Goal: Task Accomplishment & Management: Manage account settings

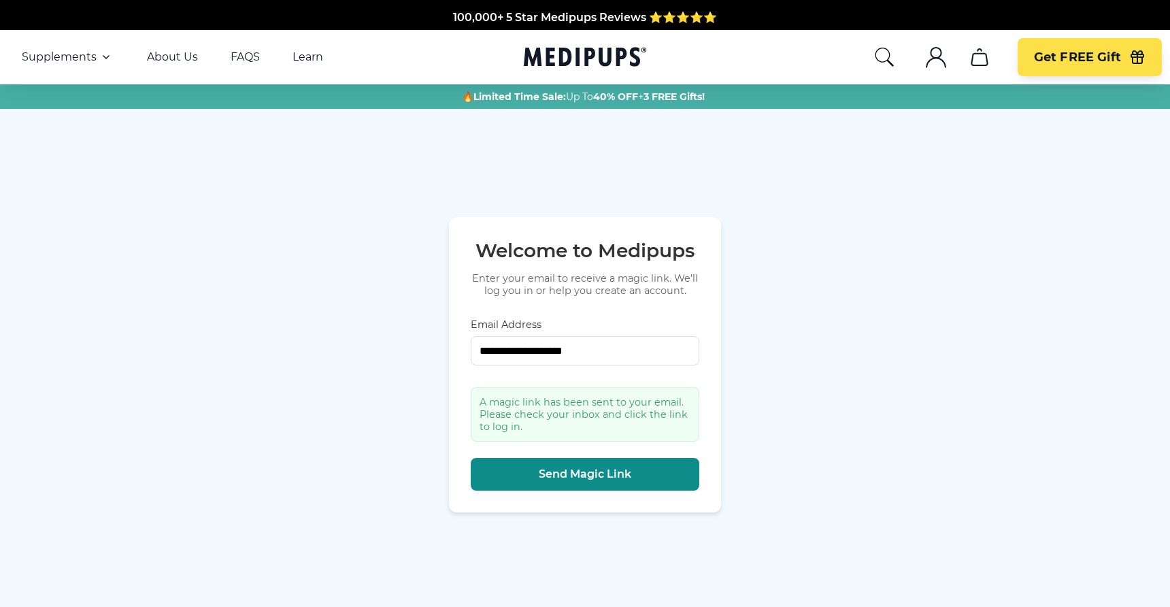
click at [584, 469] on span "Send Magic Link" at bounding box center [585, 474] width 92 height 14
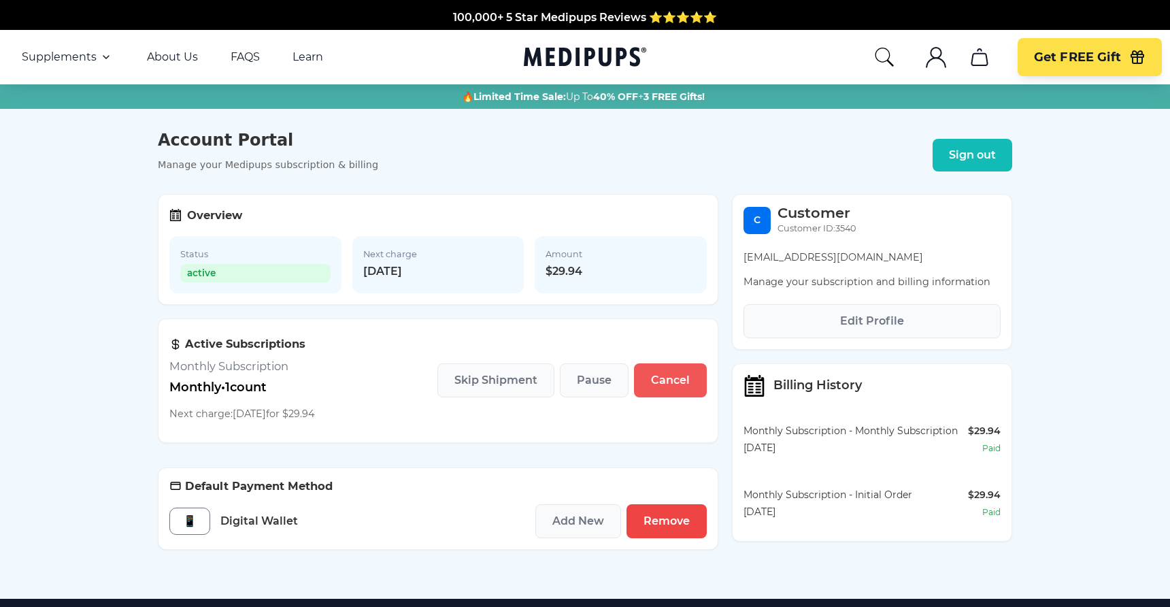
click at [667, 388] on button "Cancel" at bounding box center [670, 380] width 73 height 34
click at [328, 379] on section "Active Subscriptions Monthly Subscription Monthly • 1 count Next charge: [DATE]…" at bounding box center [438, 380] width 560 height 124
click at [871, 322] on span "Edit Profile" at bounding box center [872, 321] width 64 height 14
